Goal: Task Accomplishment & Management: Complete application form

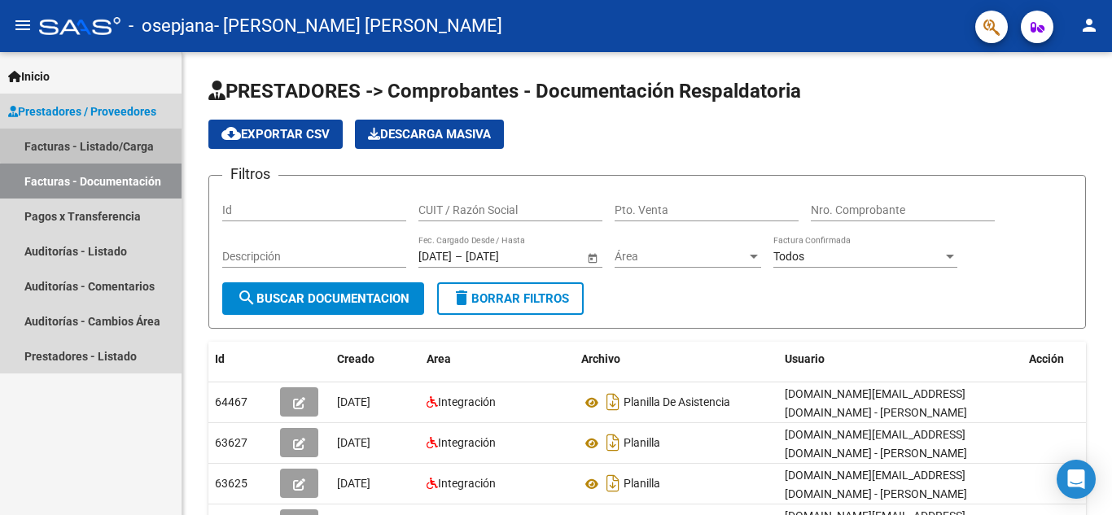
click at [111, 143] on link "Facturas - Listado/Carga" at bounding box center [90, 146] width 181 height 35
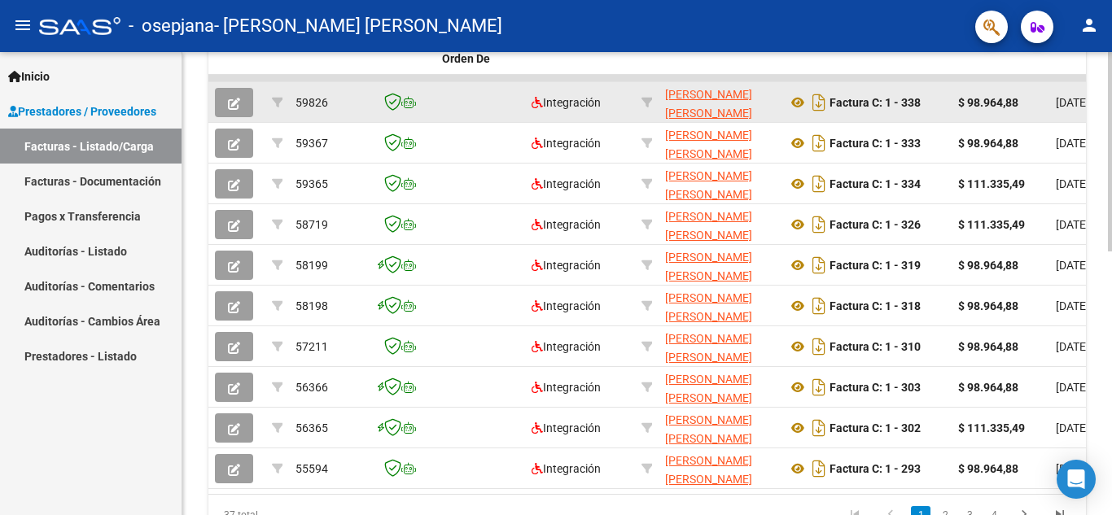
scroll to position [527, 0]
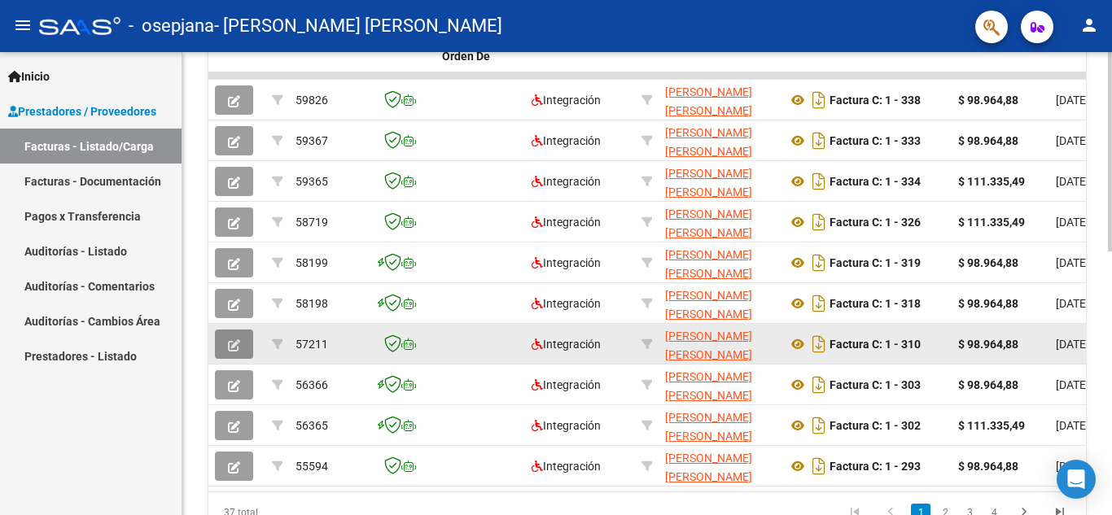
click at [242, 345] on button "button" at bounding box center [234, 344] width 38 height 29
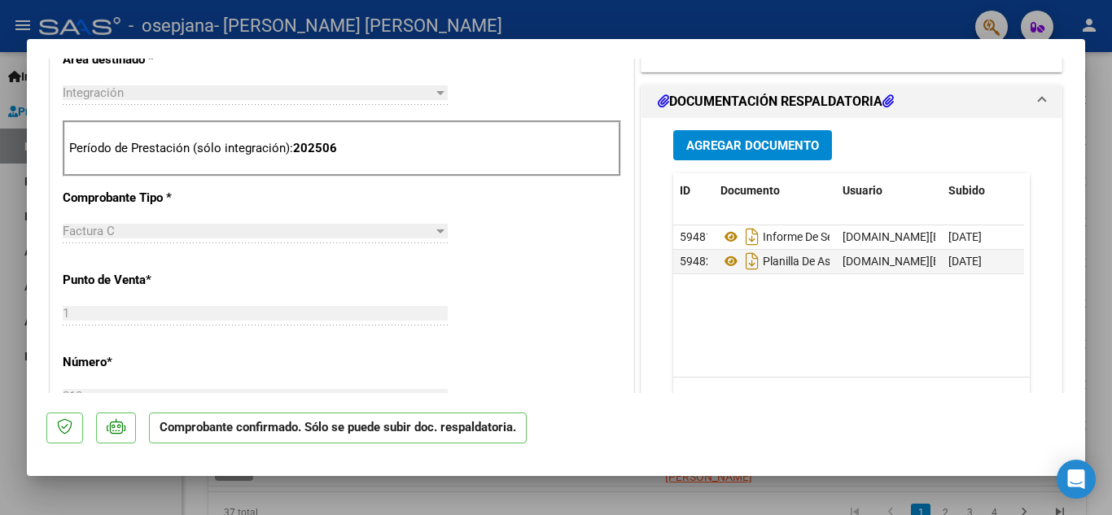
scroll to position [581, 0]
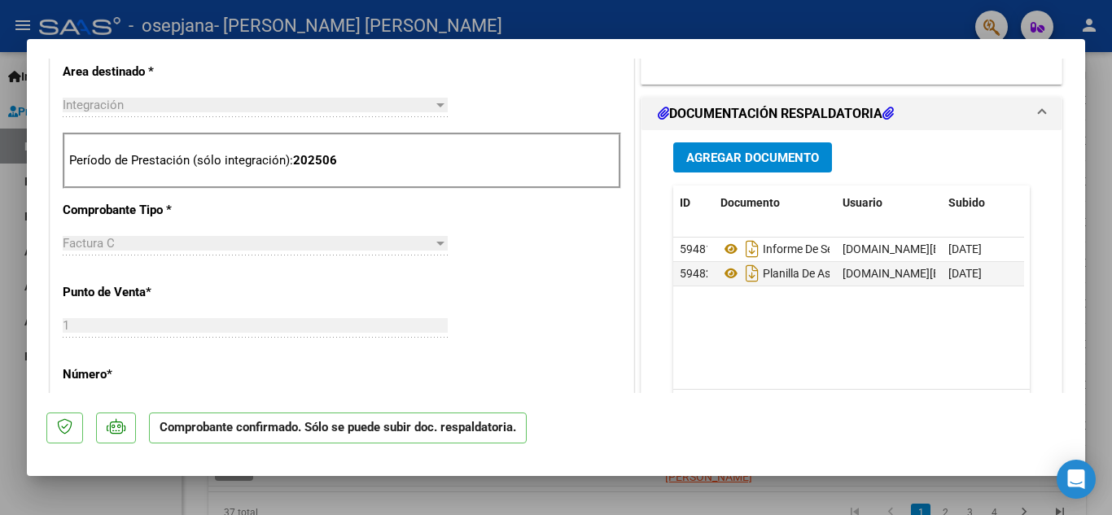
click at [717, 151] on span "Agregar Documento" at bounding box center [752, 158] width 133 height 15
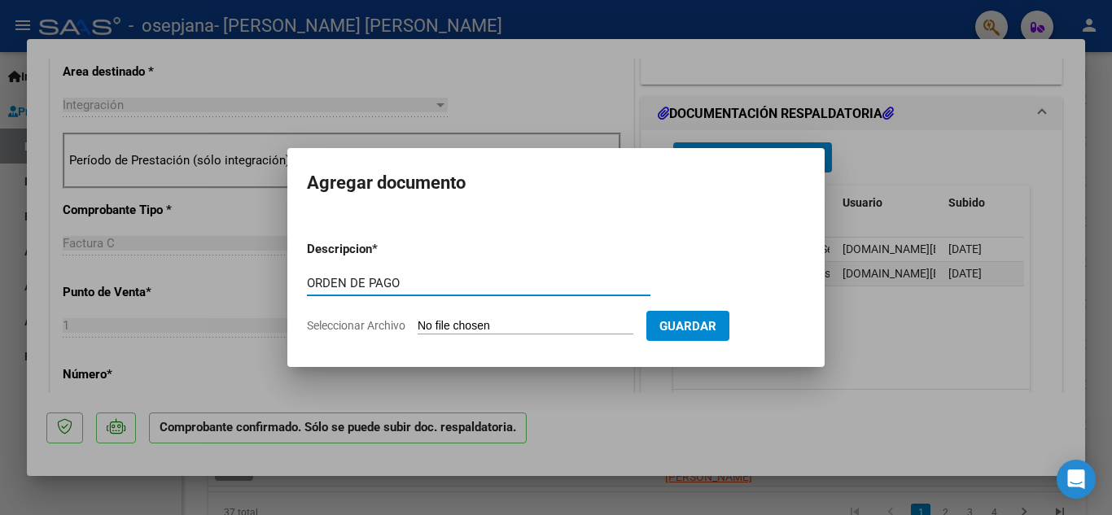
type input "ORDEN DE PAGO"
click at [511, 321] on input "Seleccionar Archivo" at bounding box center [525, 326] width 216 height 15
type input "C:\fakepath\recibo FC 310 (1).pdf"
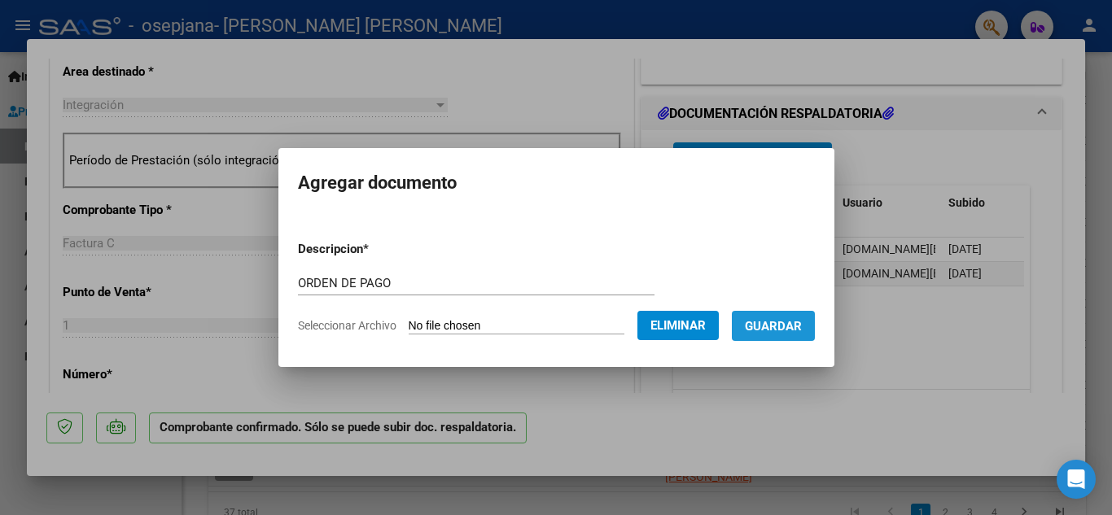
click at [793, 328] on span "Guardar" at bounding box center [773, 326] width 57 height 15
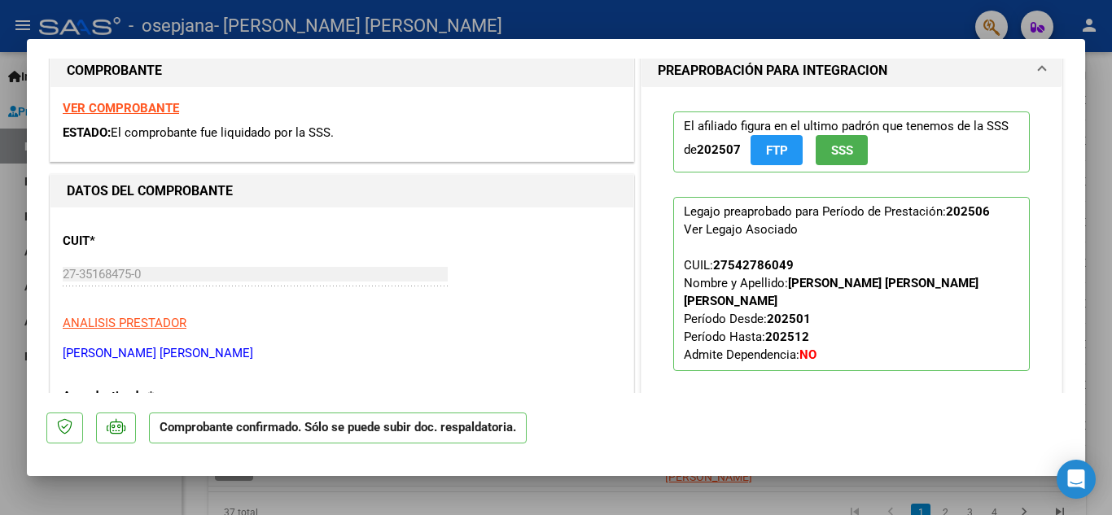
scroll to position [0, 0]
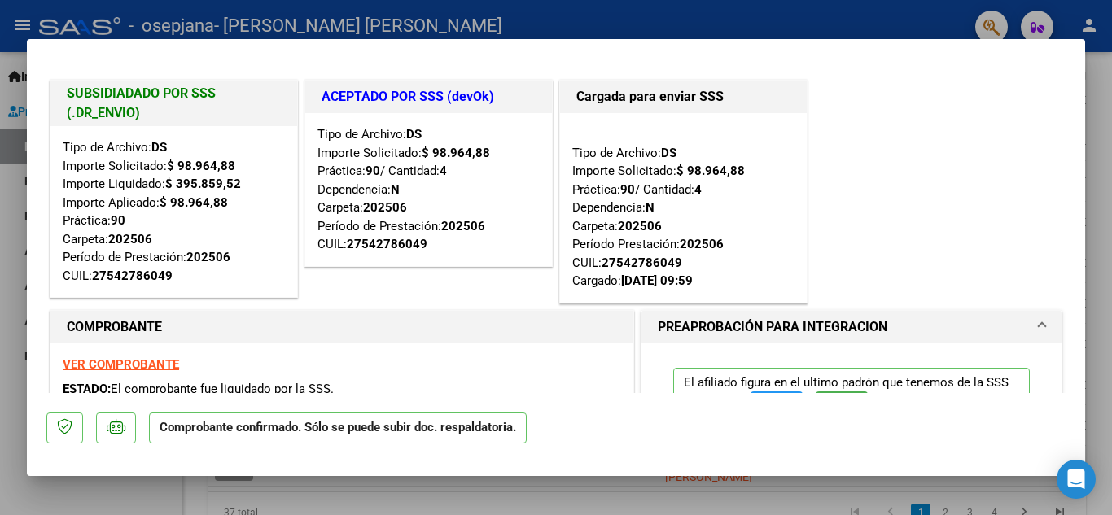
click at [4, 212] on div at bounding box center [556, 257] width 1112 height 515
type input "$ 0,00"
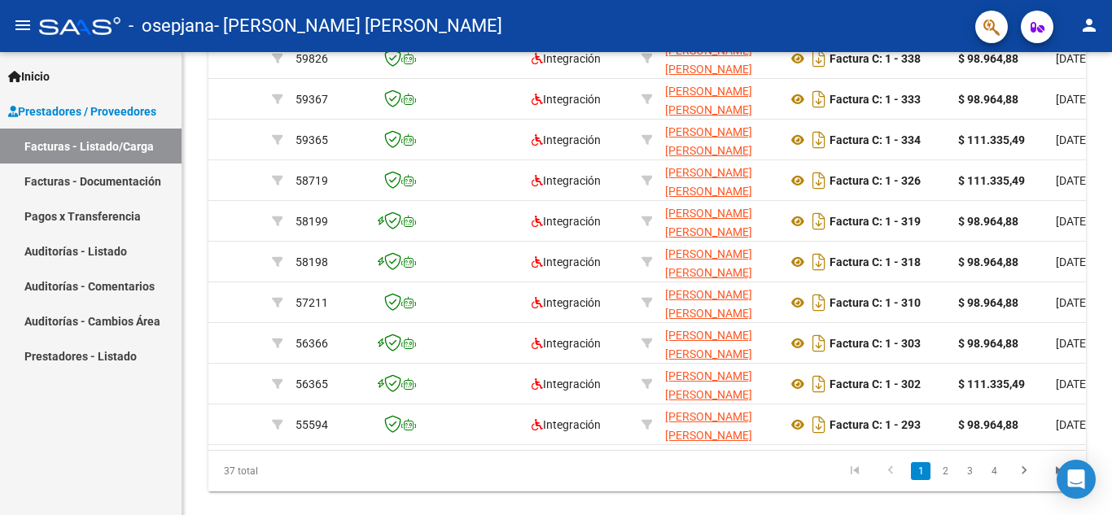
scroll to position [527, 0]
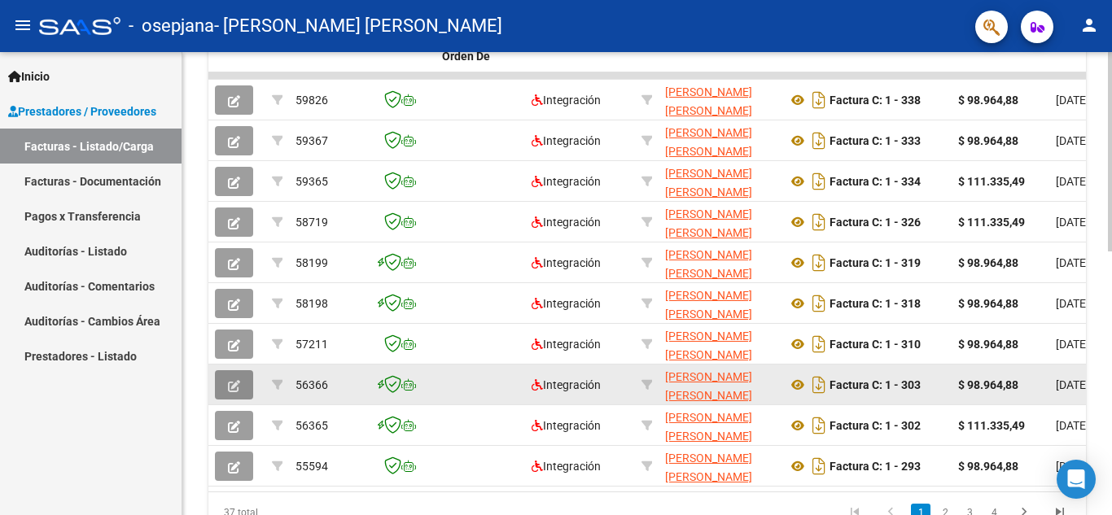
click at [238, 382] on icon "button" at bounding box center [234, 386] width 12 height 12
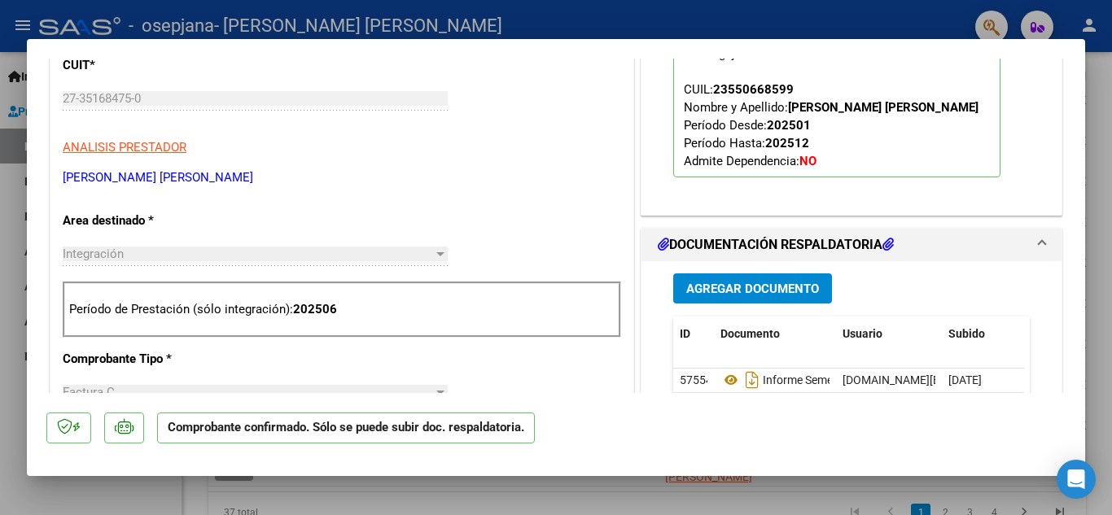
scroll to position [433, 0]
click at [725, 288] on span "Agregar Documento" at bounding box center [752, 288] width 133 height 15
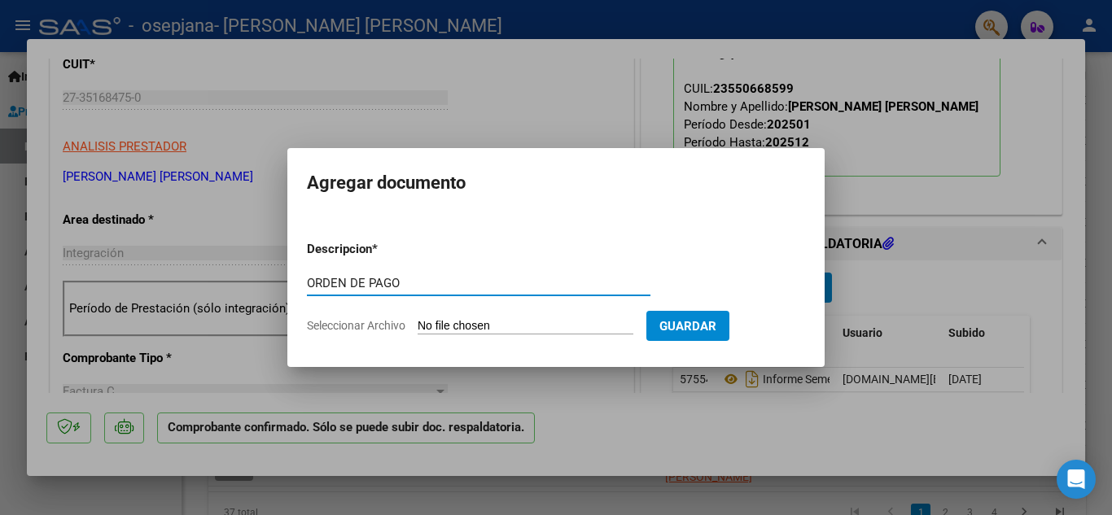
type input "ORDEN DE PAGO"
click at [600, 327] on input "Seleccionar Archivo" at bounding box center [525, 326] width 216 height 15
type input "C:\fakepath\recibo FC 303 (1).pdf"
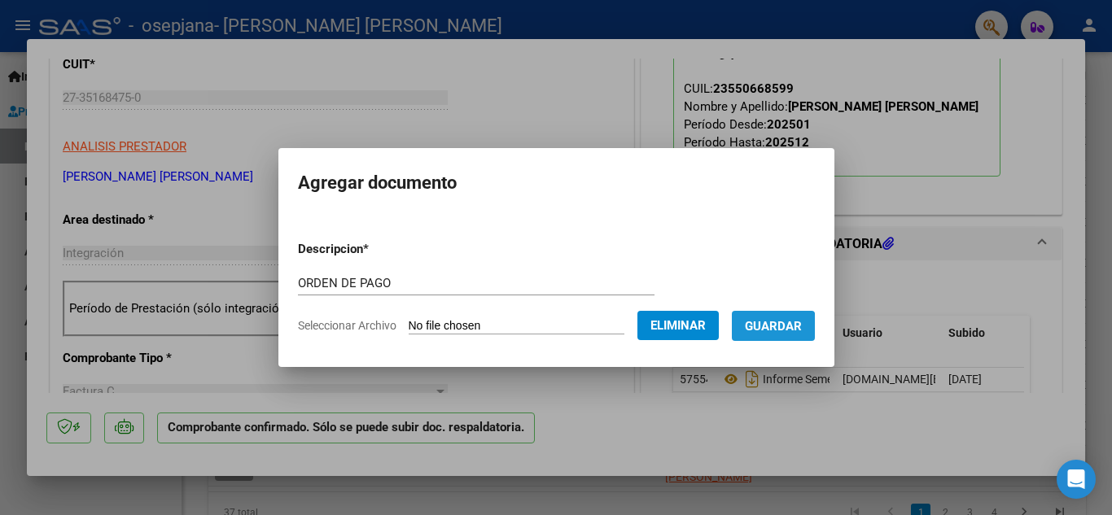
click at [779, 334] on button "Guardar" at bounding box center [773, 326] width 83 height 30
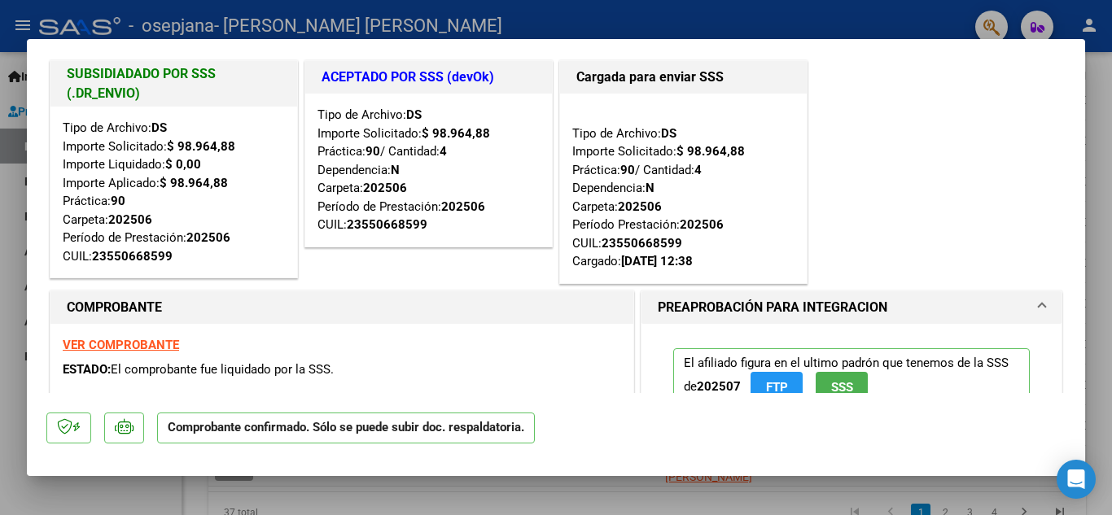
scroll to position [0, 0]
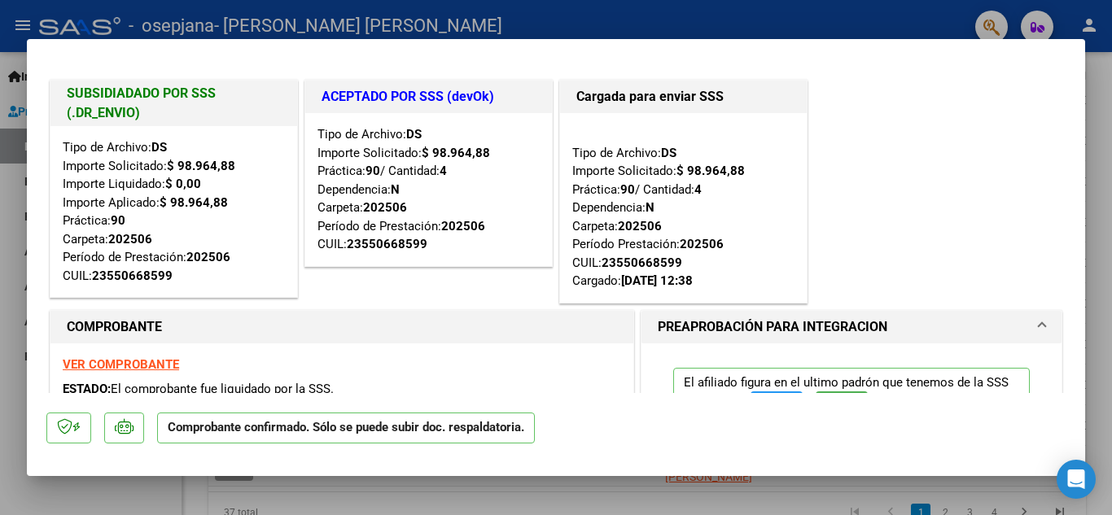
click at [15, 205] on div at bounding box center [556, 257] width 1112 height 515
type input "$ 0,00"
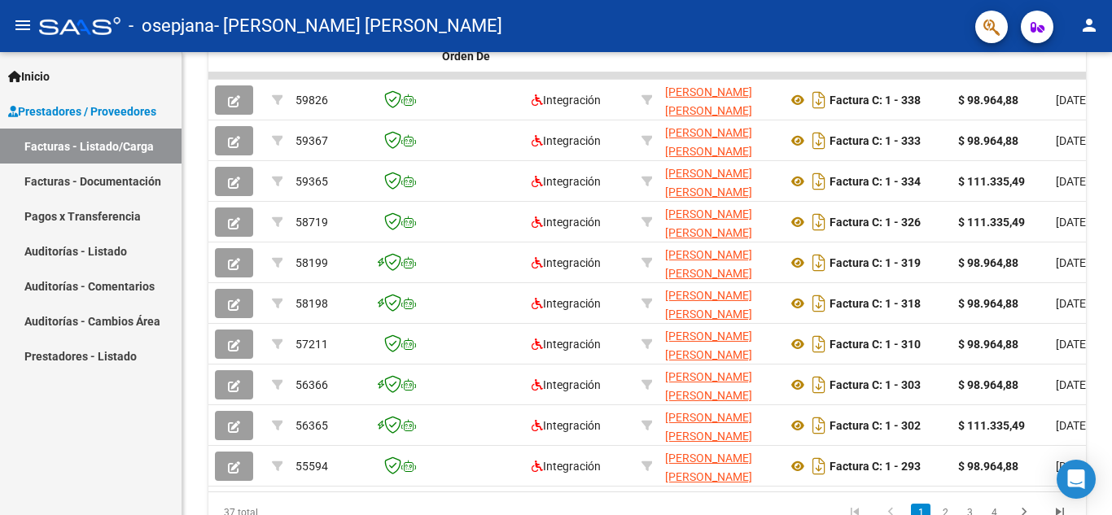
scroll to position [527, 0]
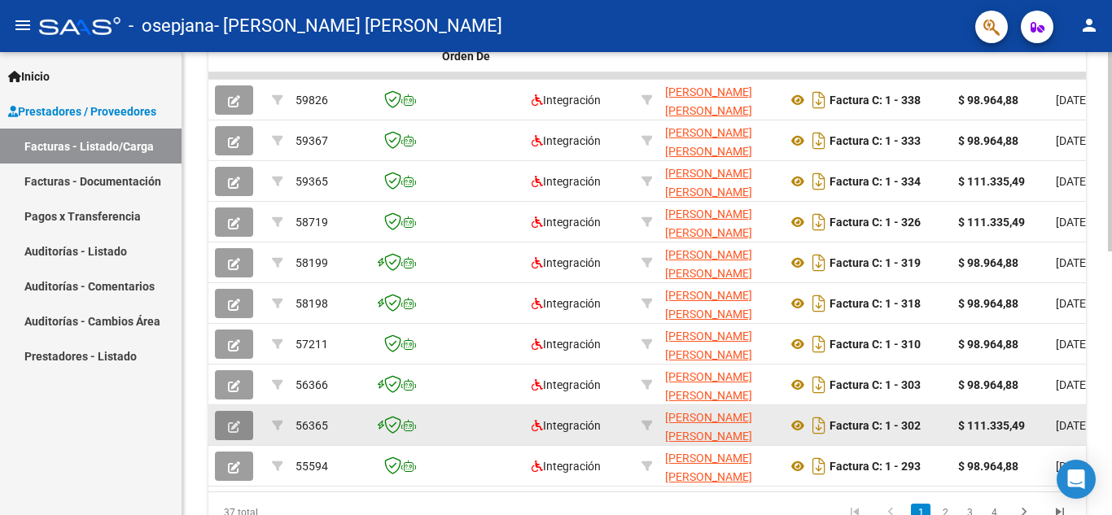
click at [230, 422] on icon "button" at bounding box center [234, 427] width 12 height 12
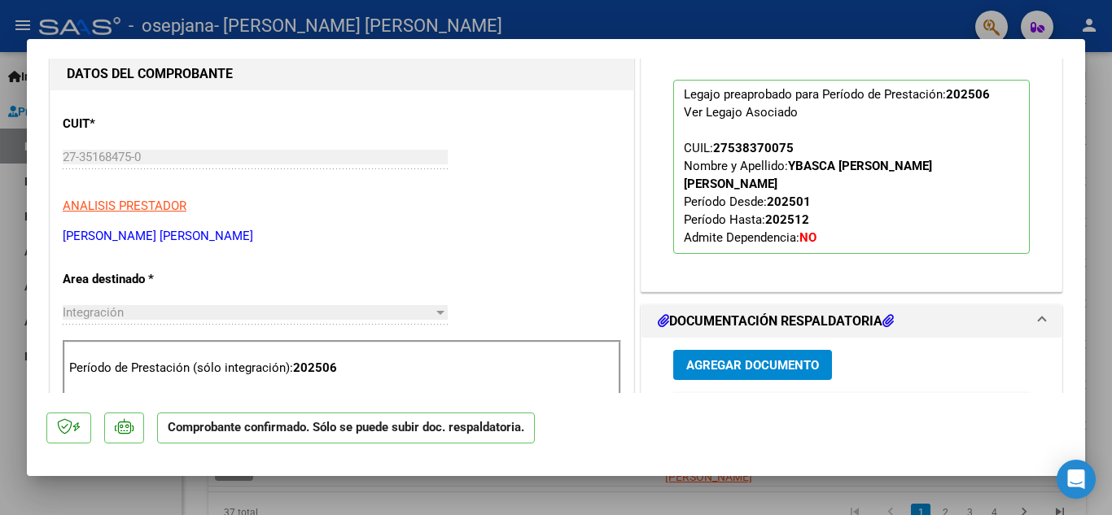
scroll to position [483, 0]
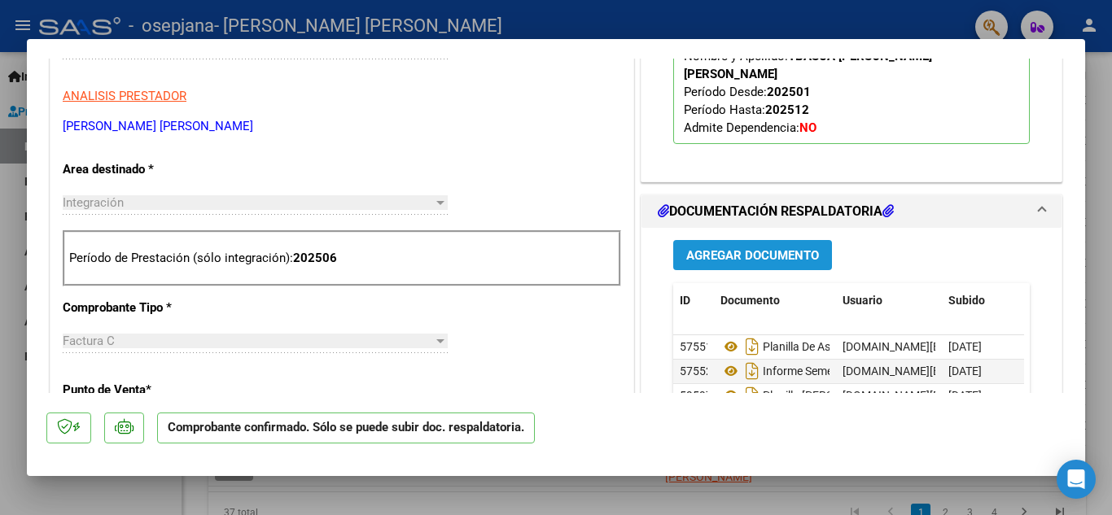
click at [697, 248] on span "Agregar Documento" at bounding box center [752, 255] width 133 height 15
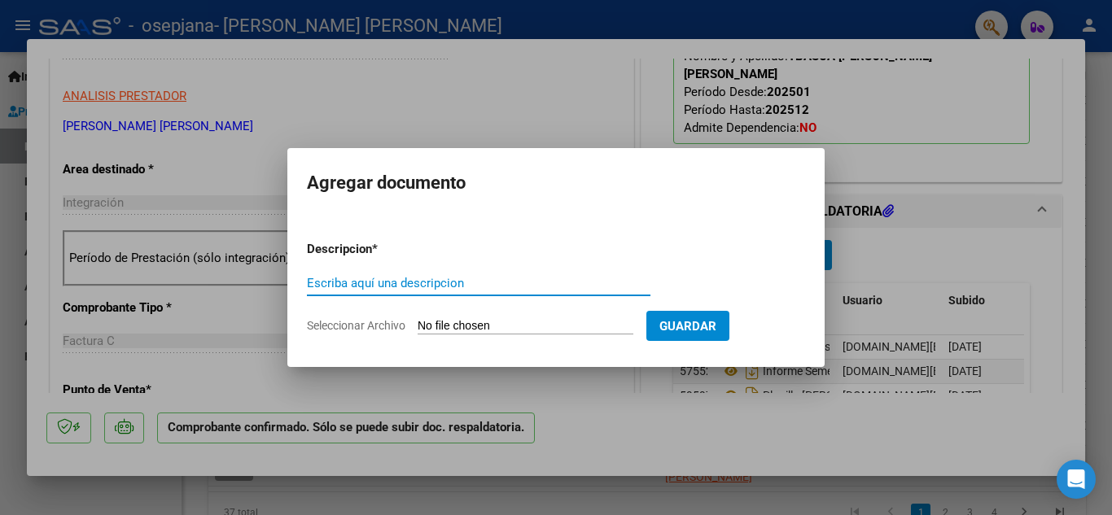
click at [470, 286] on input "Escriba aquí una descripcion" at bounding box center [478, 283] width 343 height 15
click at [377, 279] on input "ORDEN DE OAGO" at bounding box center [478, 283] width 343 height 15
type input "ORDEN DE PAGO"
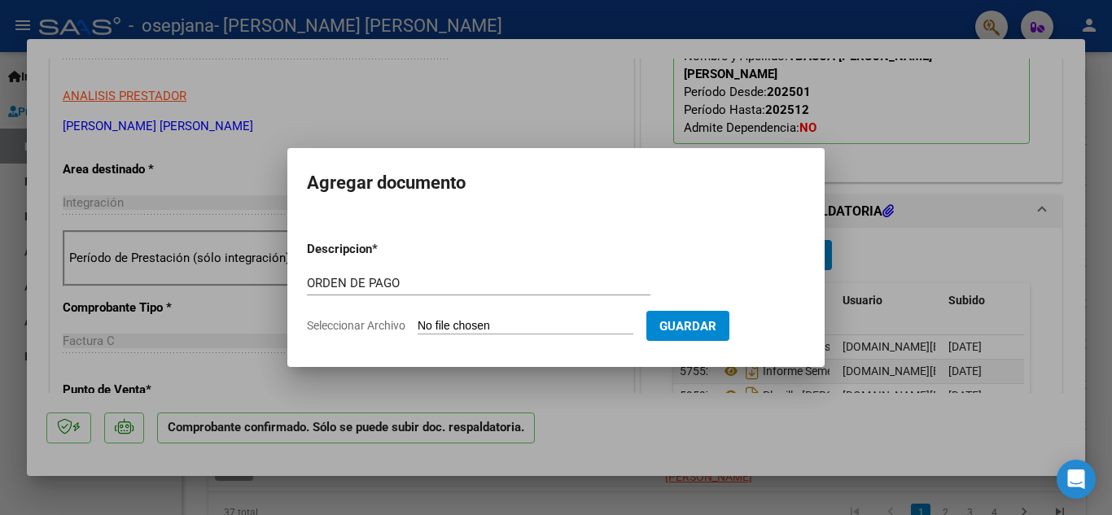
click at [489, 325] on input "Seleccionar Archivo" at bounding box center [525, 326] width 216 height 15
type input "C:\fakepath\recibo FC 302 (1).pdf"
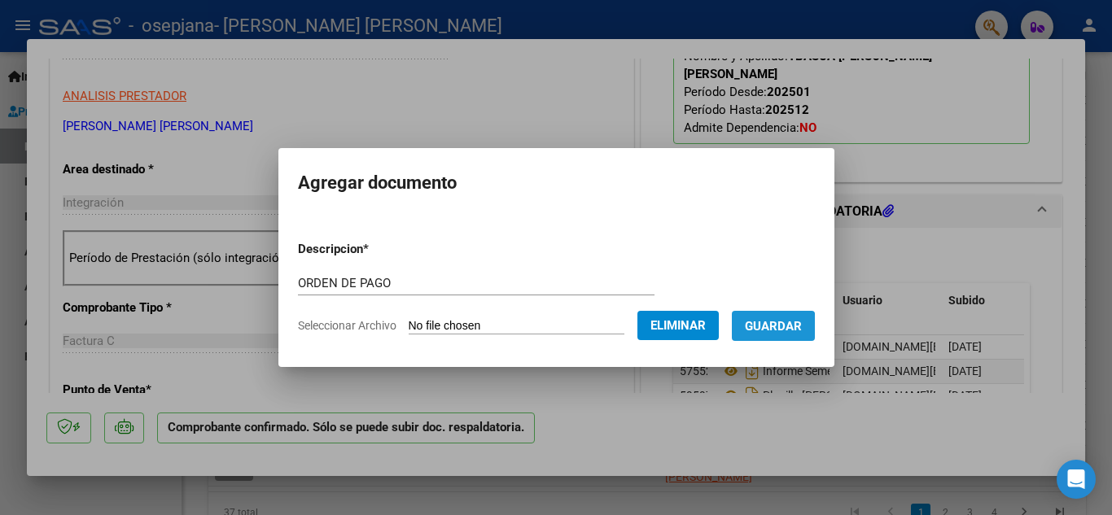
click at [785, 330] on span "Guardar" at bounding box center [773, 326] width 57 height 15
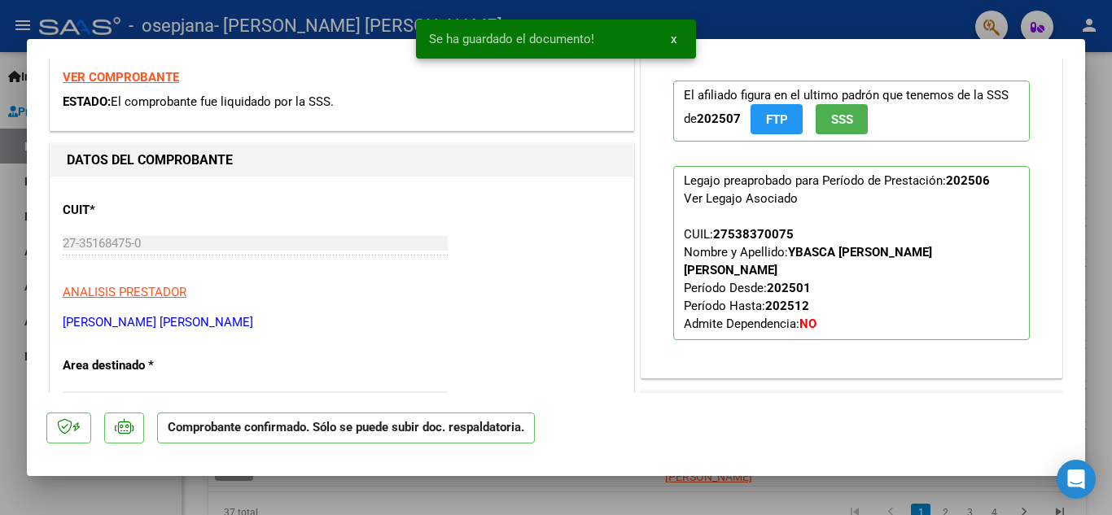
scroll to position [0, 0]
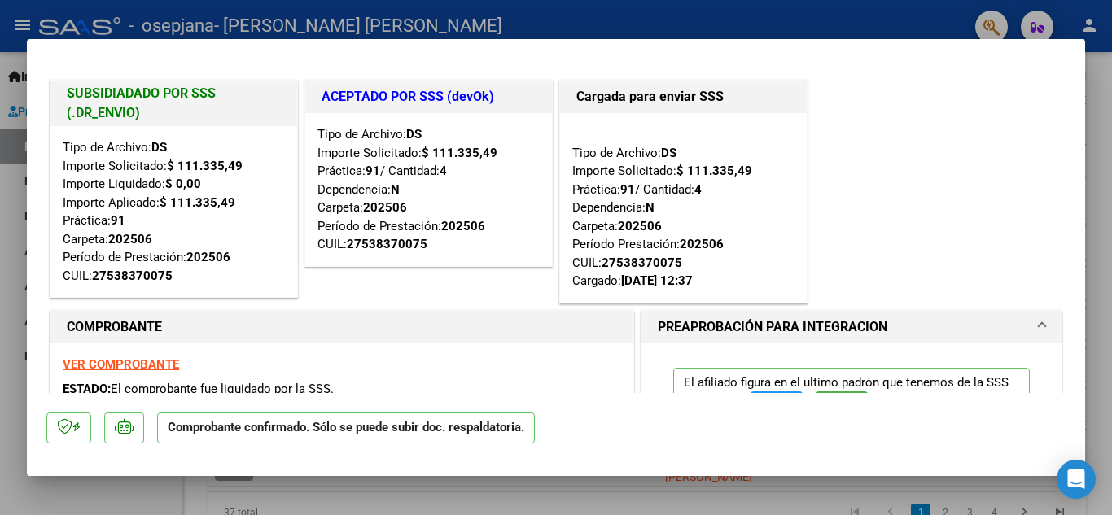
click at [1097, 117] on div at bounding box center [556, 257] width 1112 height 515
type input "$ 0,00"
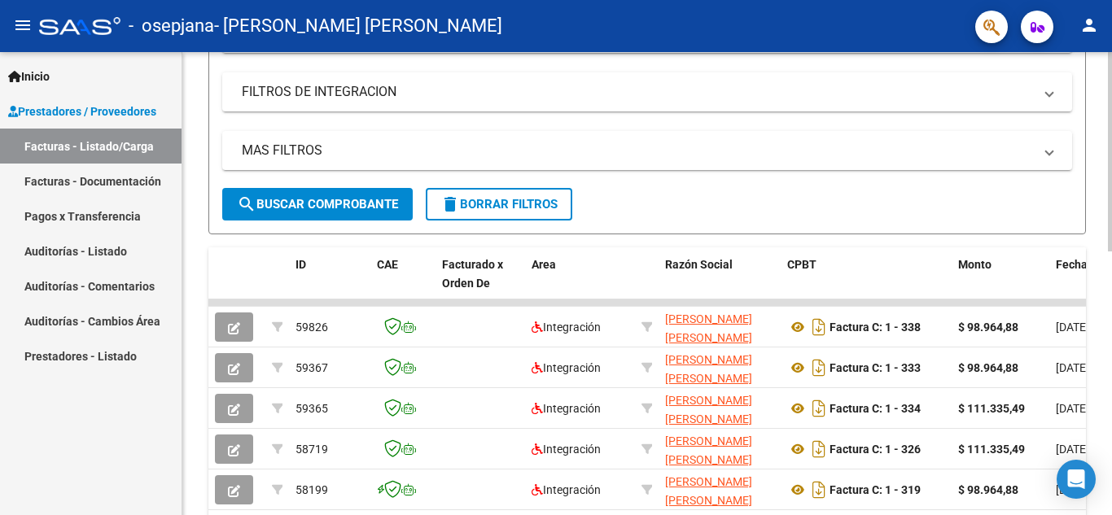
scroll to position [301, 0]
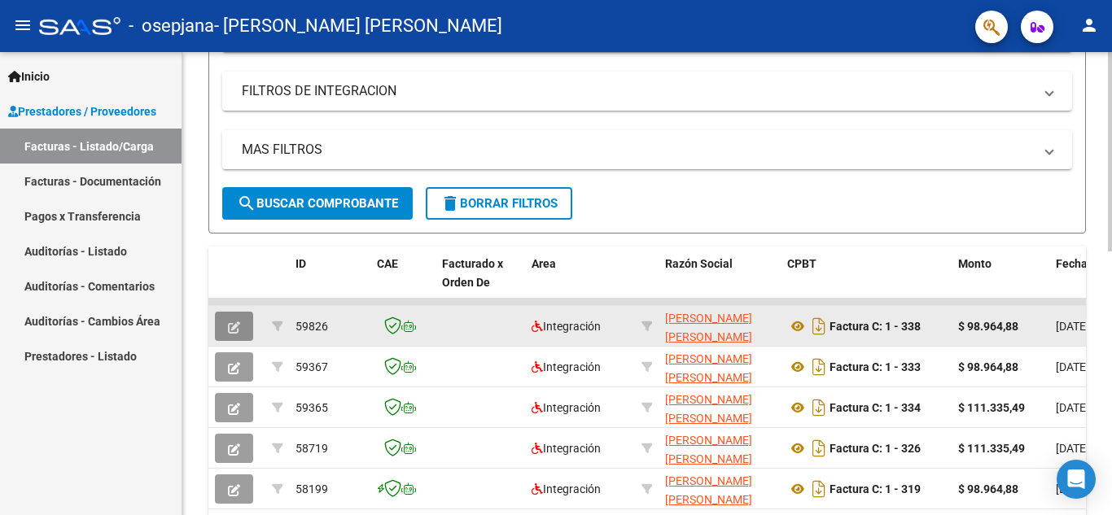
click at [234, 328] on icon "button" at bounding box center [234, 327] width 12 height 12
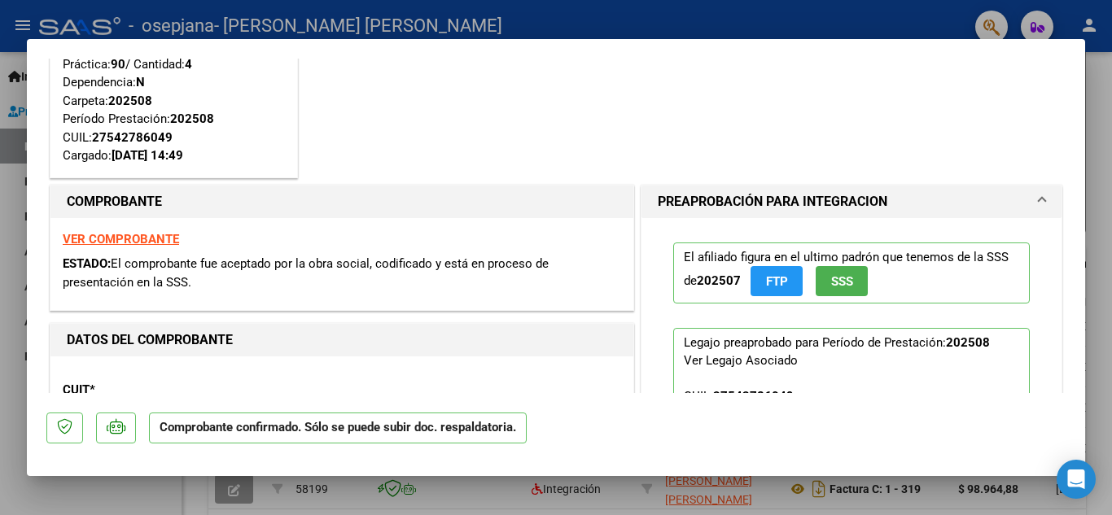
scroll to position [0, 0]
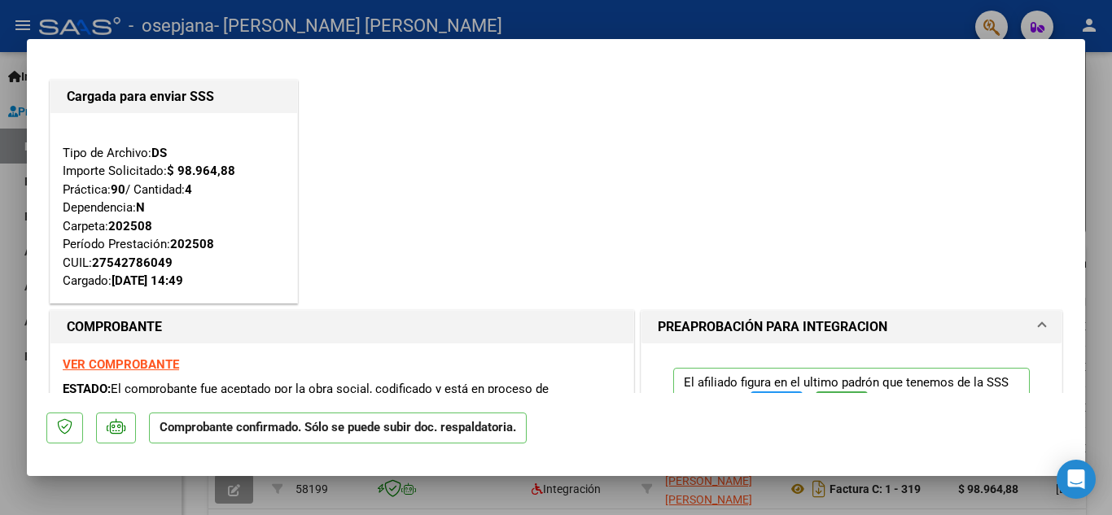
click at [662, 17] on div at bounding box center [556, 257] width 1112 height 515
type input "$ 0,00"
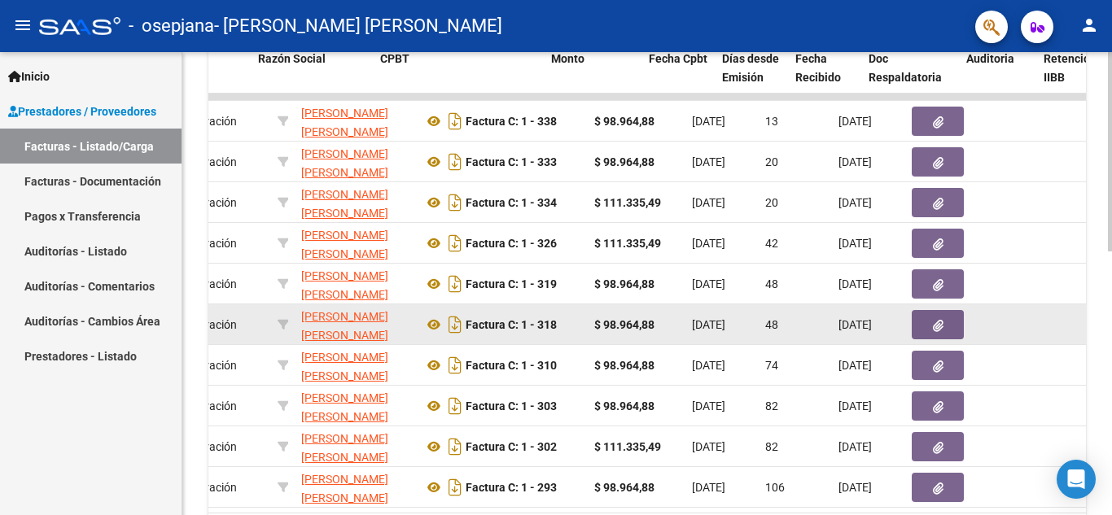
scroll to position [0, 418]
